Goal: Task Accomplishment & Management: Complete application form

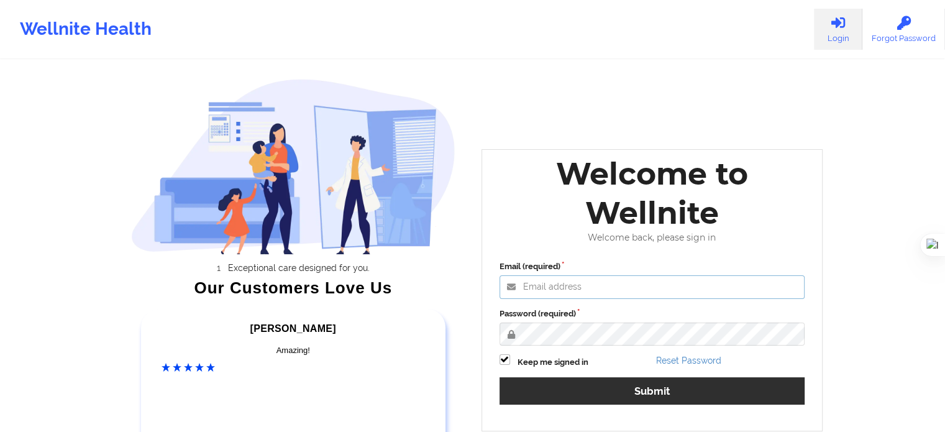
type input "wajeeha@wellnite.com"
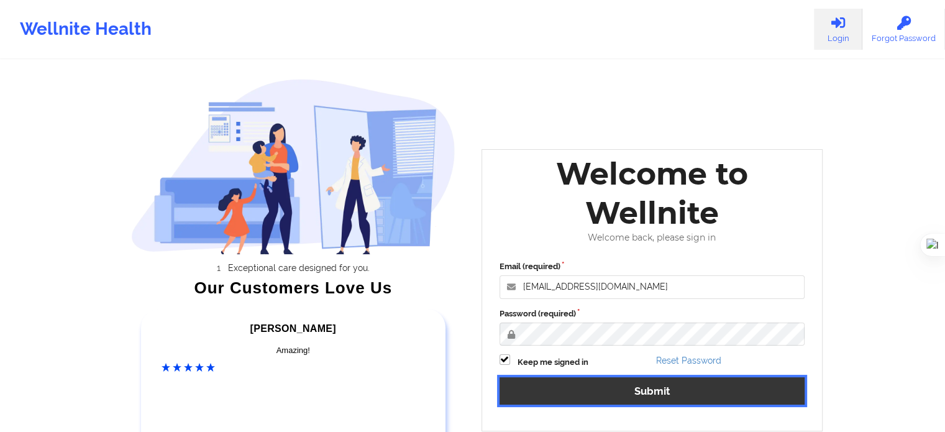
click at [616, 393] on button "Submit" at bounding box center [653, 390] width 306 height 27
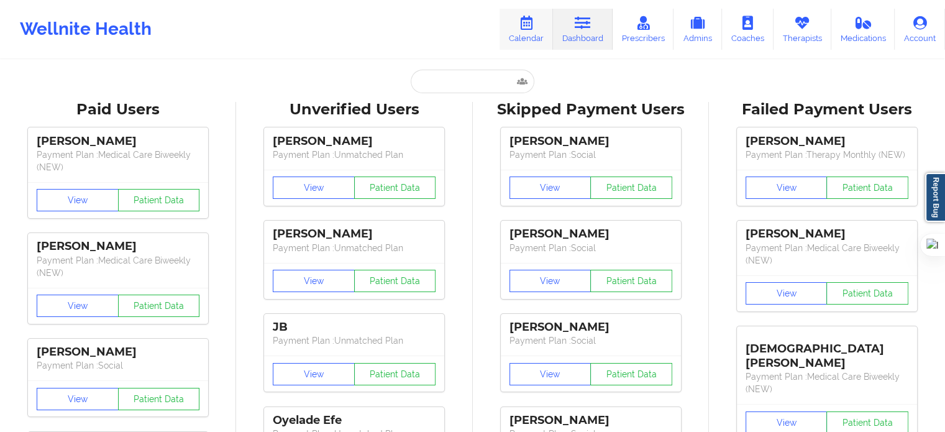
click at [541, 31] on link "Calendar" at bounding box center [526, 29] width 53 height 41
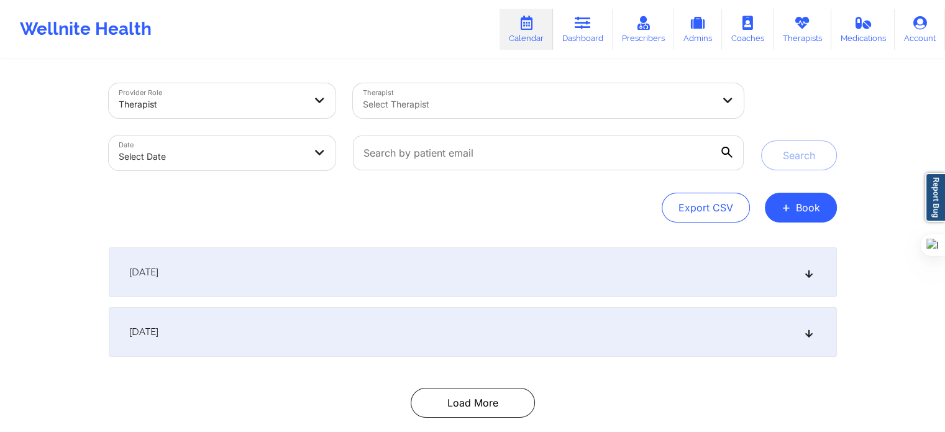
click at [445, 113] on div "Select Therapist" at bounding box center [533, 100] width 361 height 35
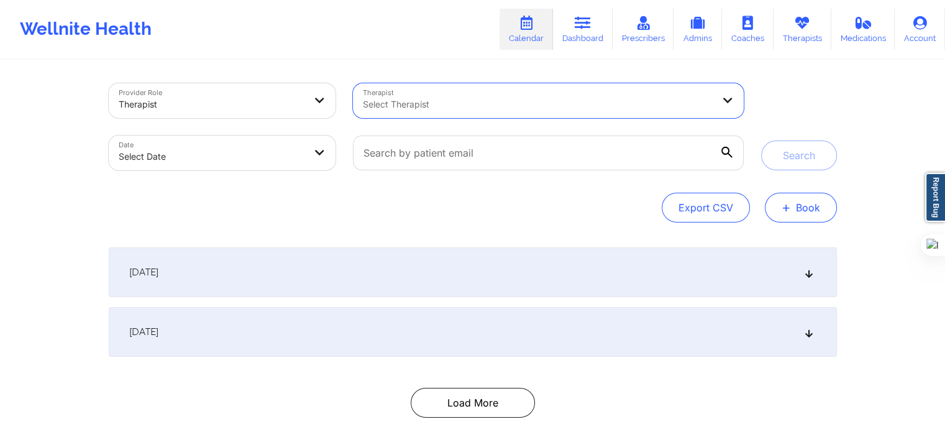
click at [813, 203] on button "+ Book" at bounding box center [801, 208] width 72 height 30
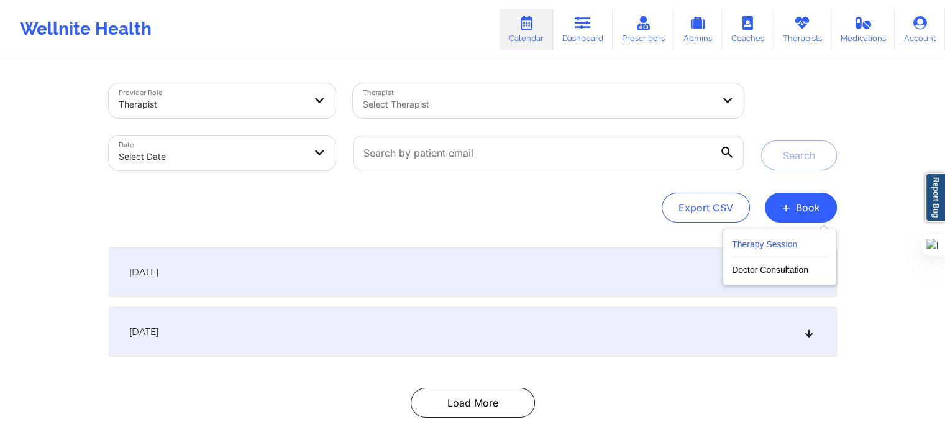
click at [749, 248] on button "Therapy Session" at bounding box center [779, 247] width 95 height 21
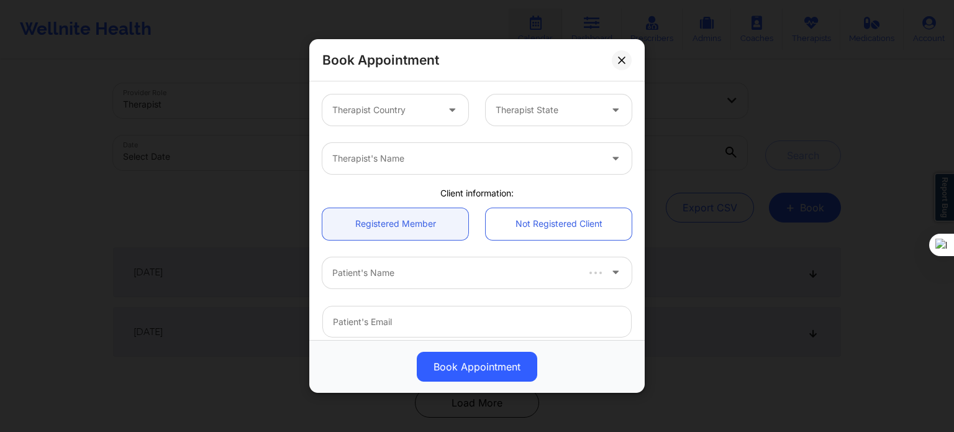
click at [431, 119] on div "Therapist Country" at bounding box center [380, 109] width 116 height 31
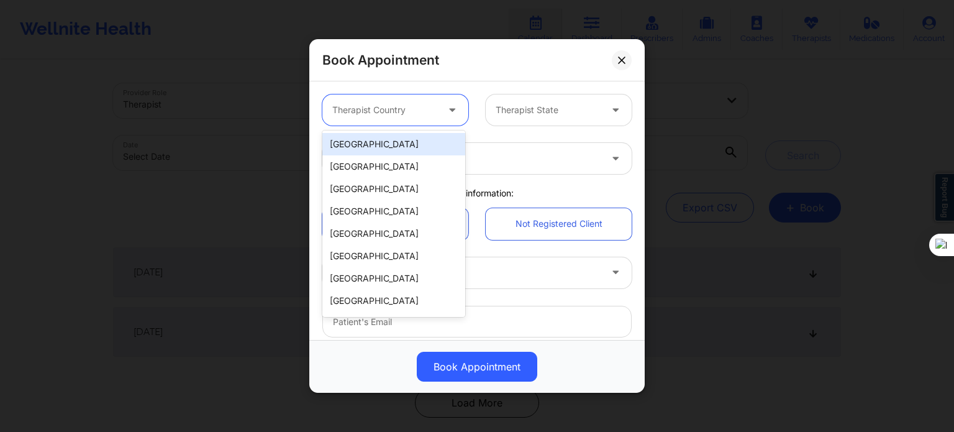
click at [421, 154] on div "[GEOGRAPHIC_DATA]" at bounding box center [393, 144] width 143 height 22
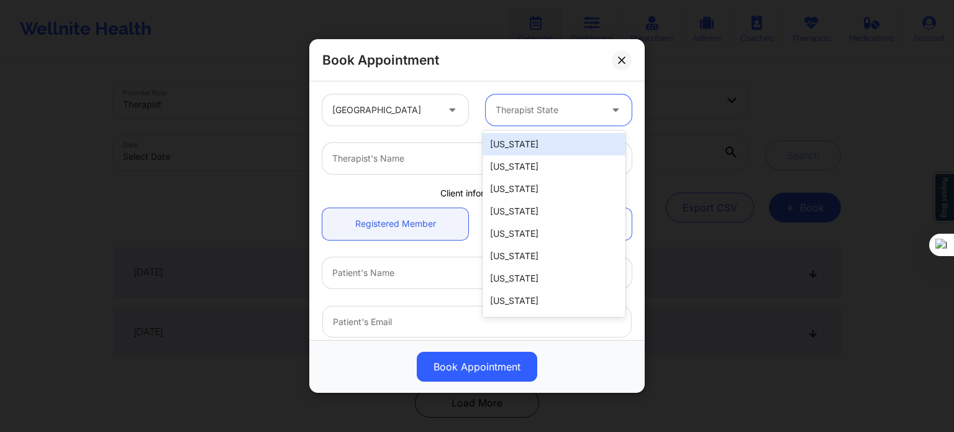
click at [506, 114] on div at bounding box center [548, 110] width 105 height 15
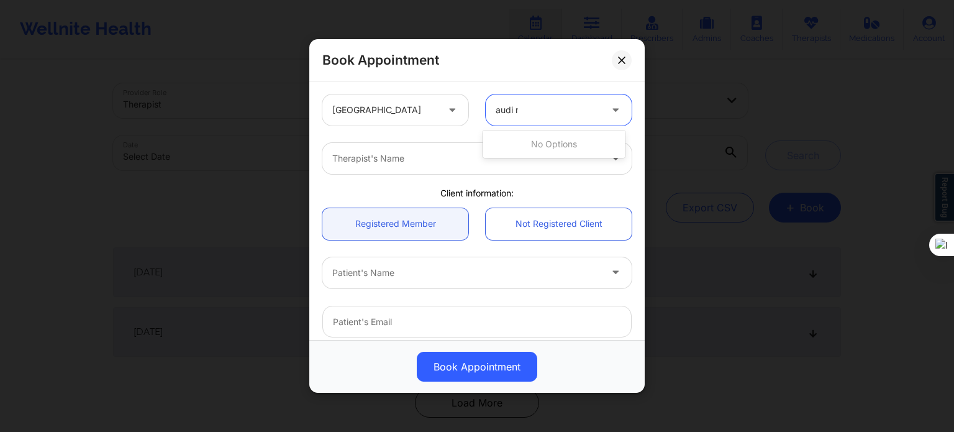
type input "audi mp"
type input "flo"
click at [516, 154] on div "[US_STATE]" at bounding box center [554, 144] width 143 height 22
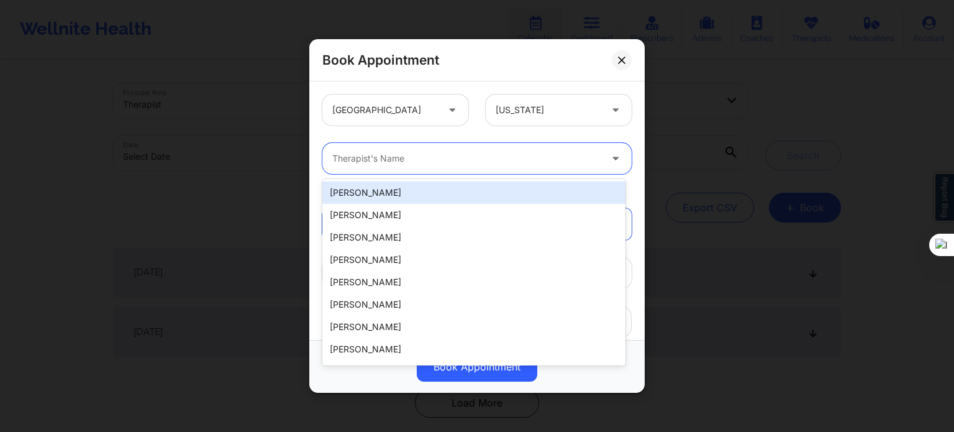
click at [467, 172] on div "Therapist's Name" at bounding box center [462, 158] width 280 height 31
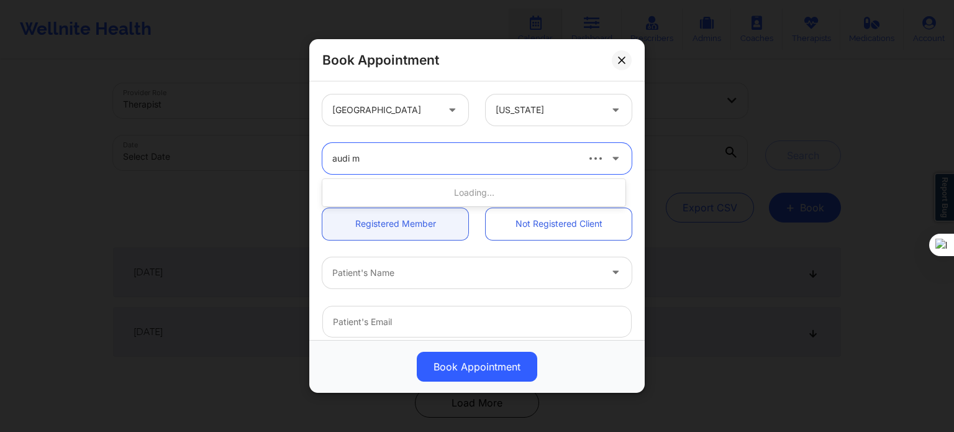
type input "audi mo"
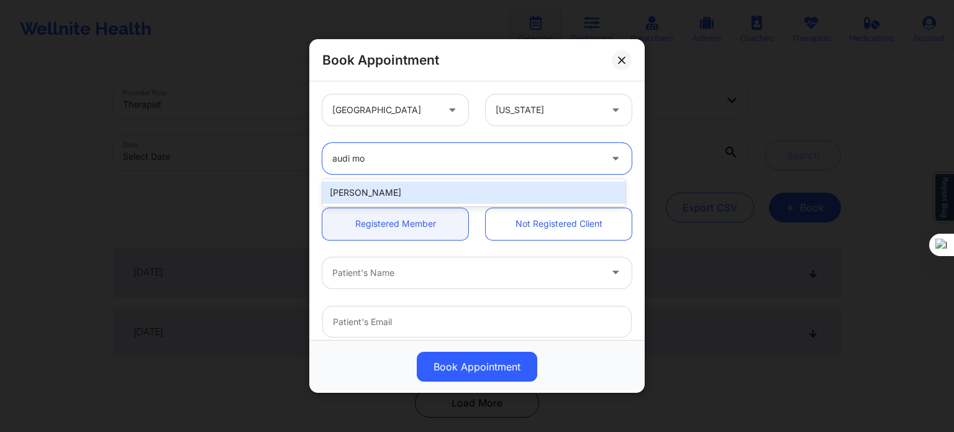
click at [426, 190] on div "[PERSON_NAME]" at bounding box center [473, 192] width 303 height 22
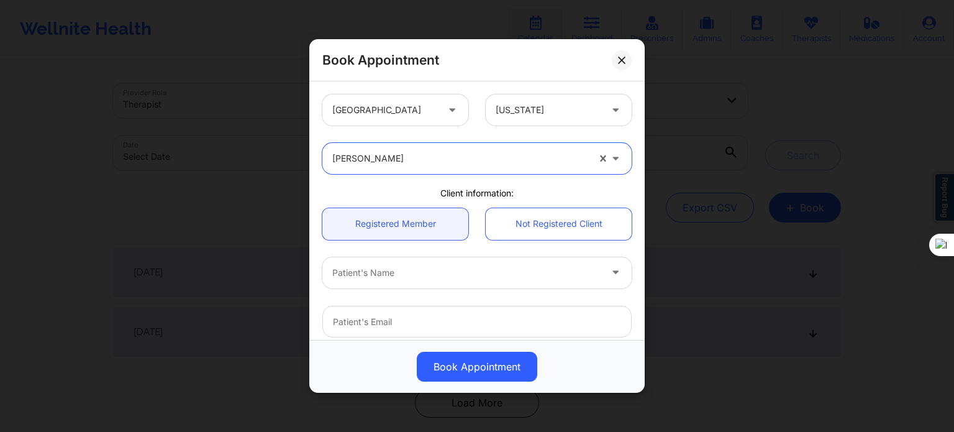
click at [403, 267] on div at bounding box center [466, 272] width 268 height 15
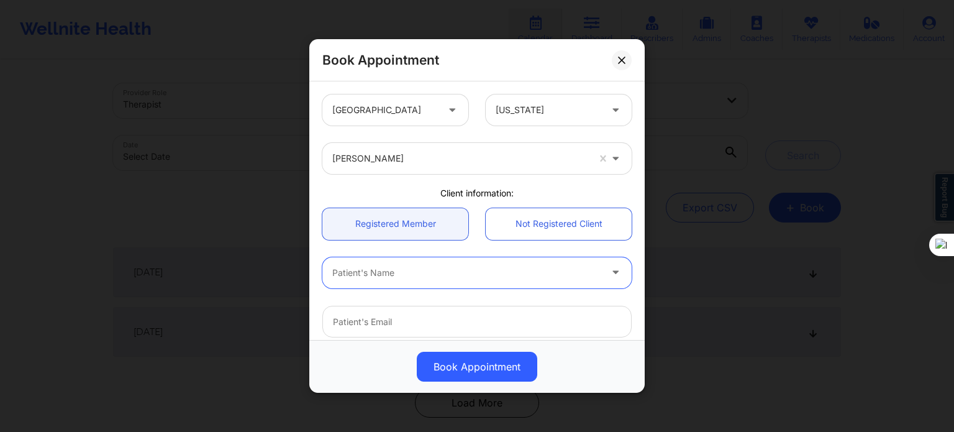
paste input "Cindy L Johnson"
type input "Cindy L Johnson"
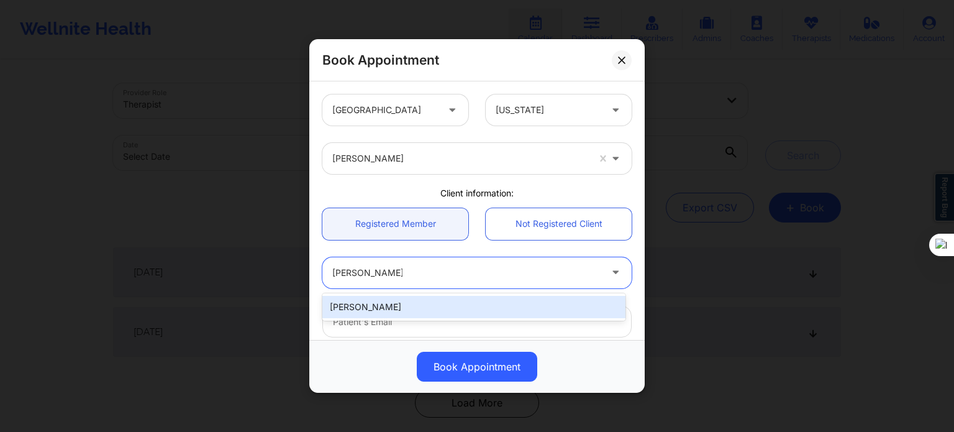
click at [413, 309] on div "Cindy L Johnson" at bounding box center [473, 307] width 303 height 22
type input "kidleo702@gmail.com"
type input "+1904-568-7374"
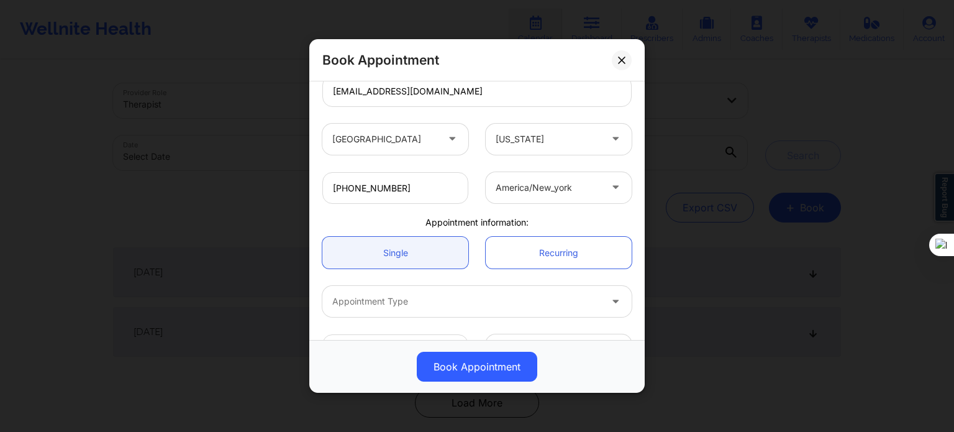
scroll to position [268, 0]
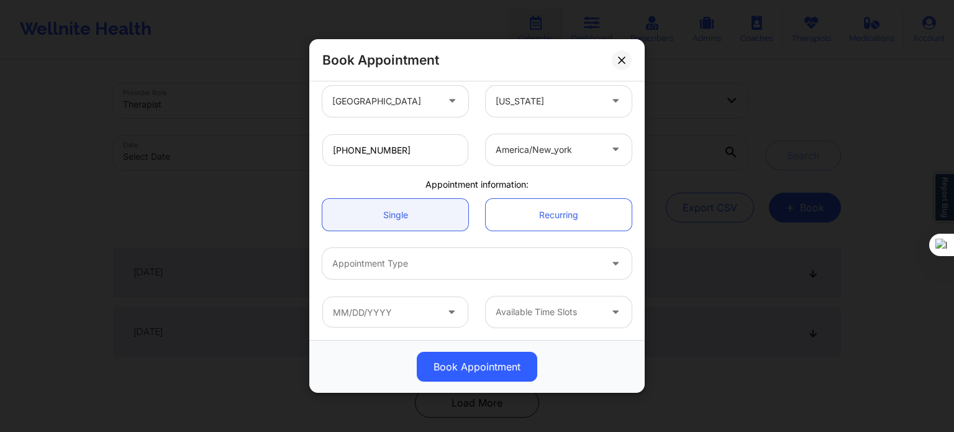
click at [408, 265] on div at bounding box center [466, 263] width 268 height 15
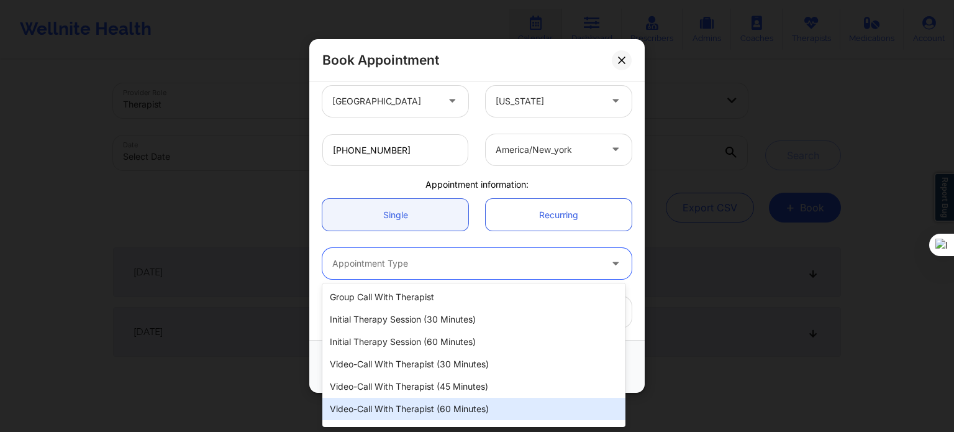
click at [410, 408] on div "Video-Call with Therapist (60 minutes)" at bounding box center [473, 409] width 303 height 22
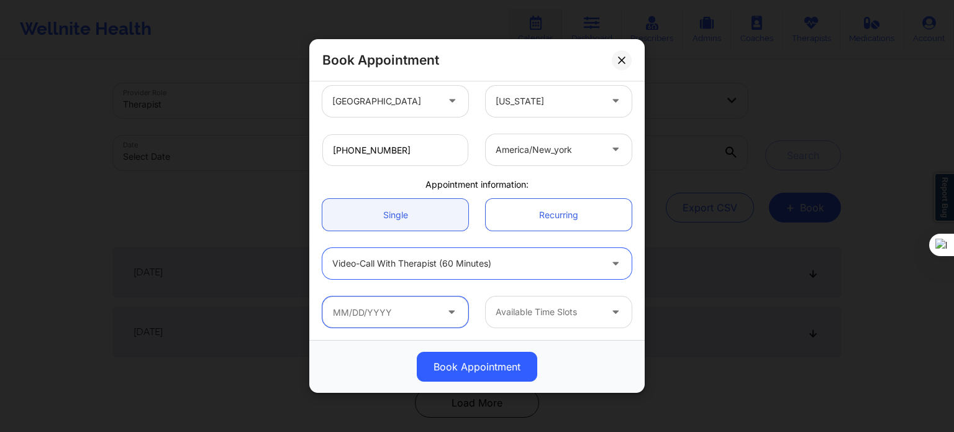
click at [428, 321] on input "text" at bounding box center [395, 311] width 146 height 31
click at [409, 322] on input "text" at bounding box center [395, 311] width 146 height 31
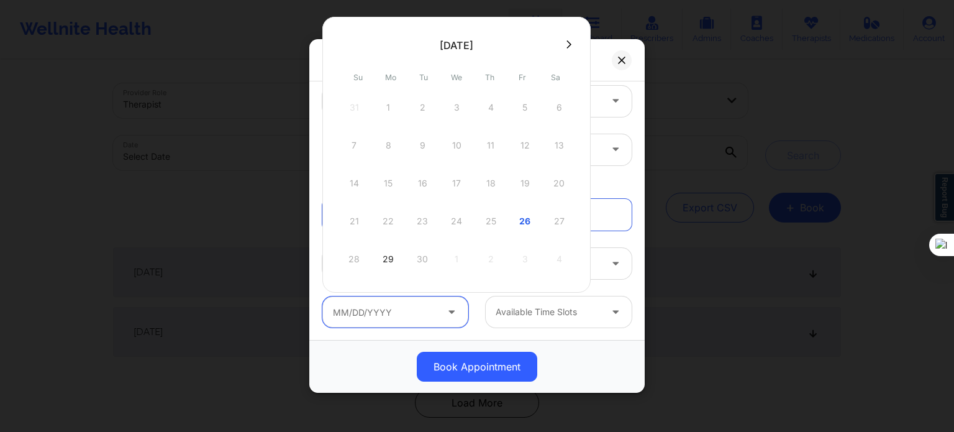
click at [417, 318] on input "text" at bounding box center [395, 311] width 146 height 31
click at [517, 216] on div "26" at bounding box center [525, 221] width 31 height 35
type input "09/26/2025"
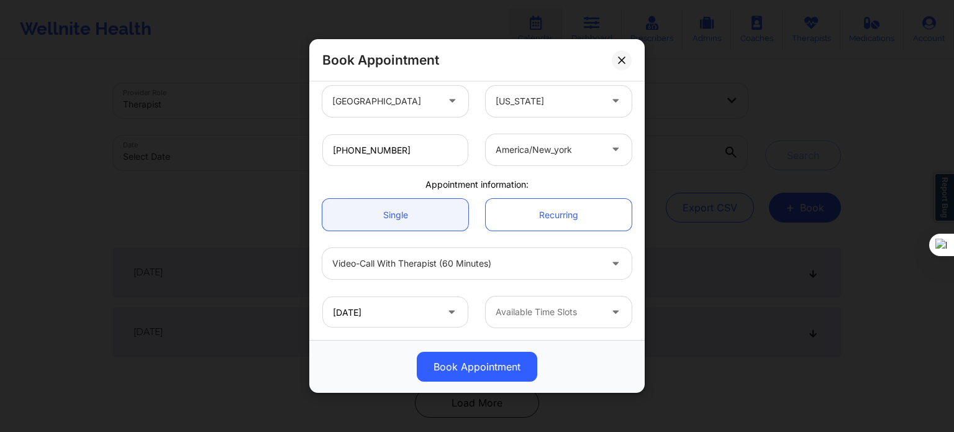
click at [564, 315] on div at bounding box center [548, 311] width 105 height 15
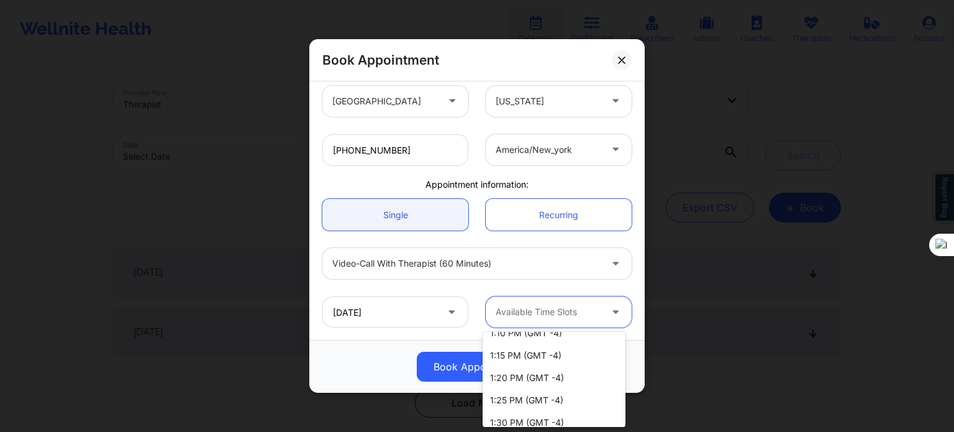
scroll to position [872, 0]
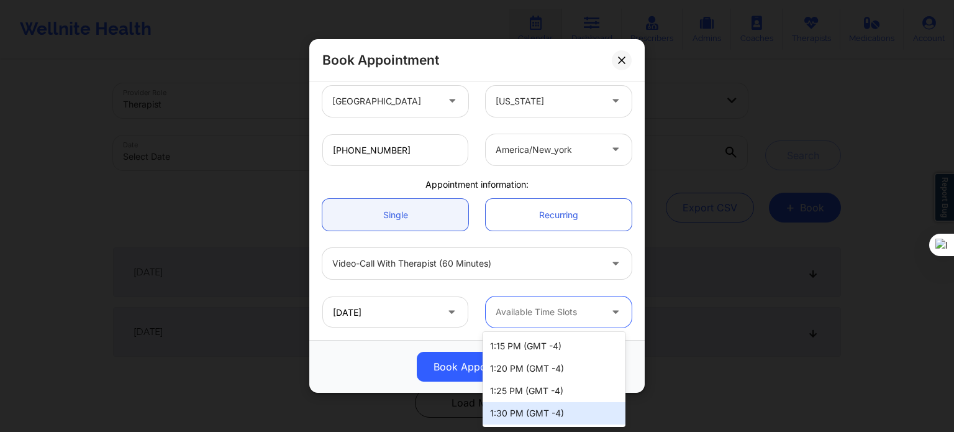
click at [542, 417] on div "1:30 PM (GMT -4)" at bounding box center [554, 413] width 143 height 22
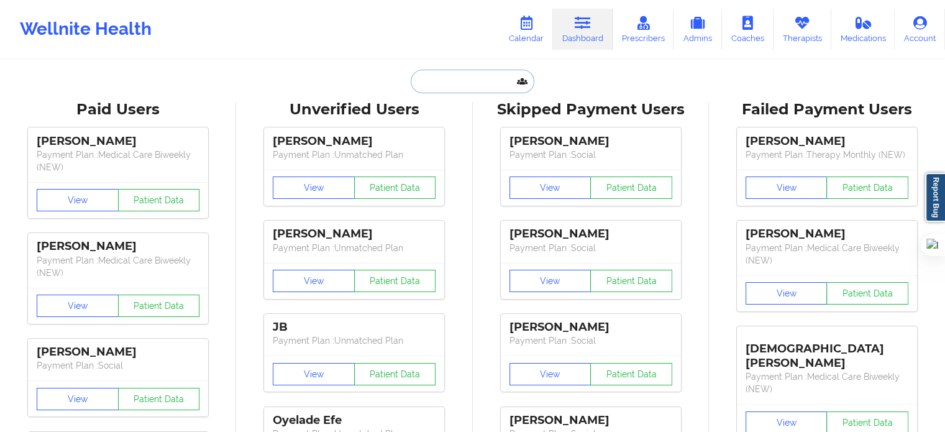
click at [490, 80] on input "text" at bounding box center [472, 82] width 123 height 24
click at [783, 11] on link "Therapists" at bounding box center [803, 29] width 58 height 41
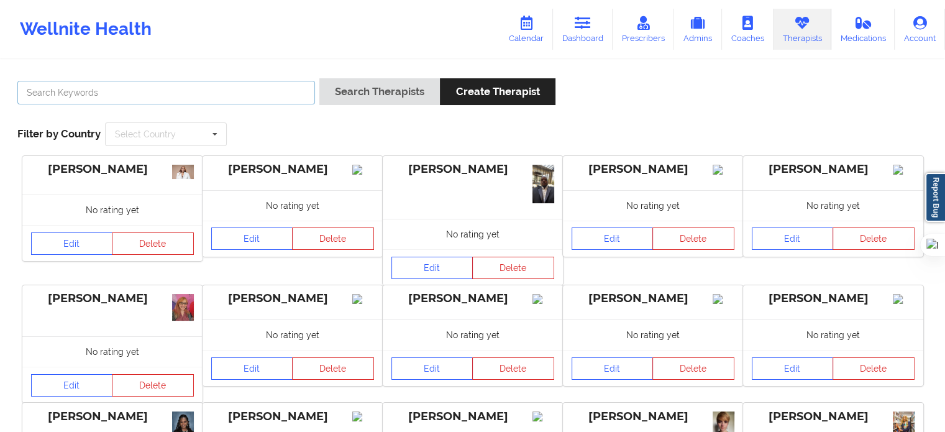
click at [258, 89] on input "text" at bounding box center [166, 93] width 298 height 24
type input "audi moo"
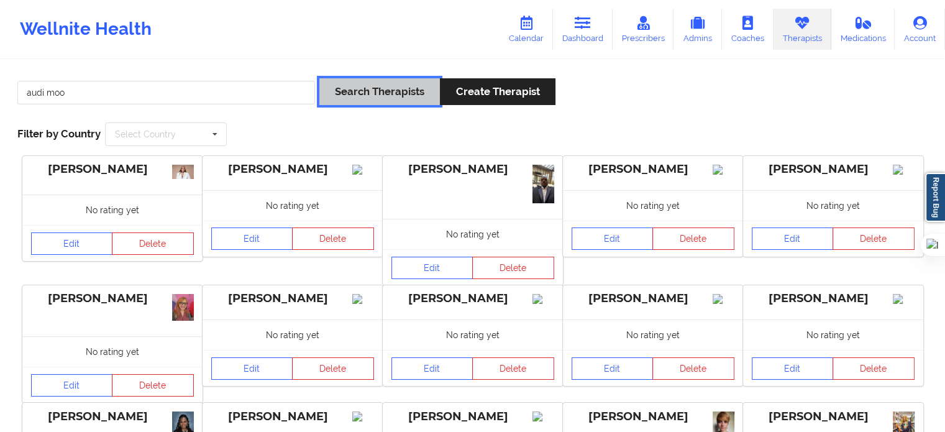
click at [419, 101] on button "Search Therapists" at bounding box center [379, 91] width 121 height 27
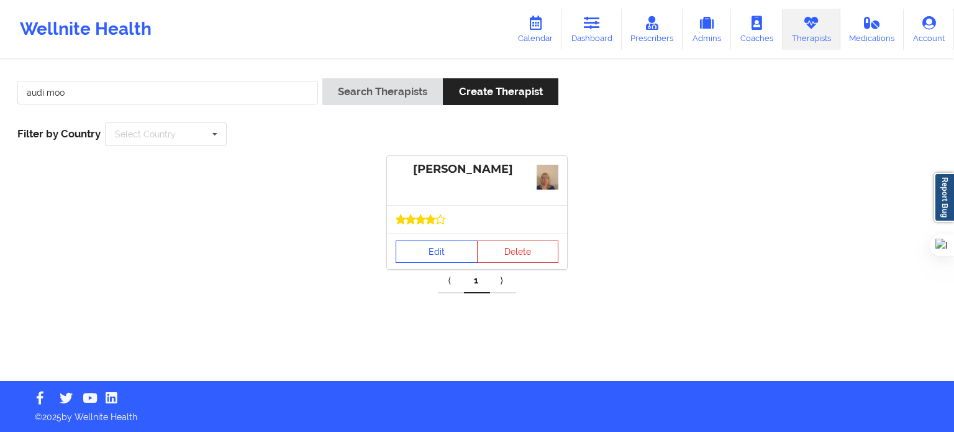
click at [432, 258] on link "Edit" at bounding box center [437, 251] width 82 height 22
